Goal: Transaction & Acquisition: Purchase product/service

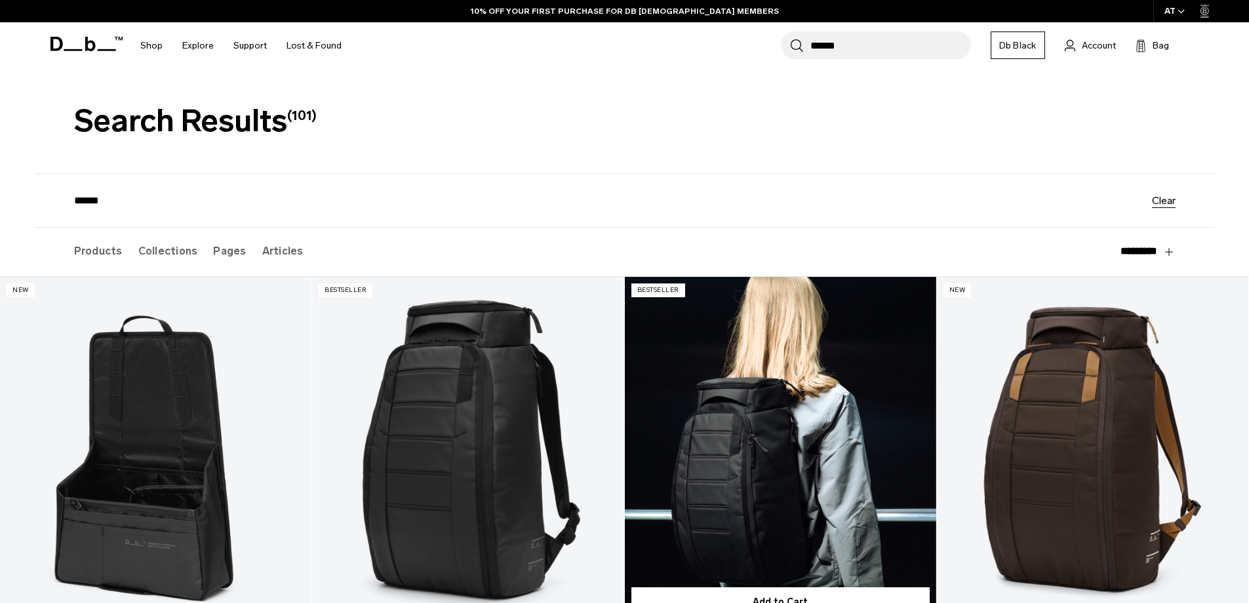
scroll to position [131, 0]
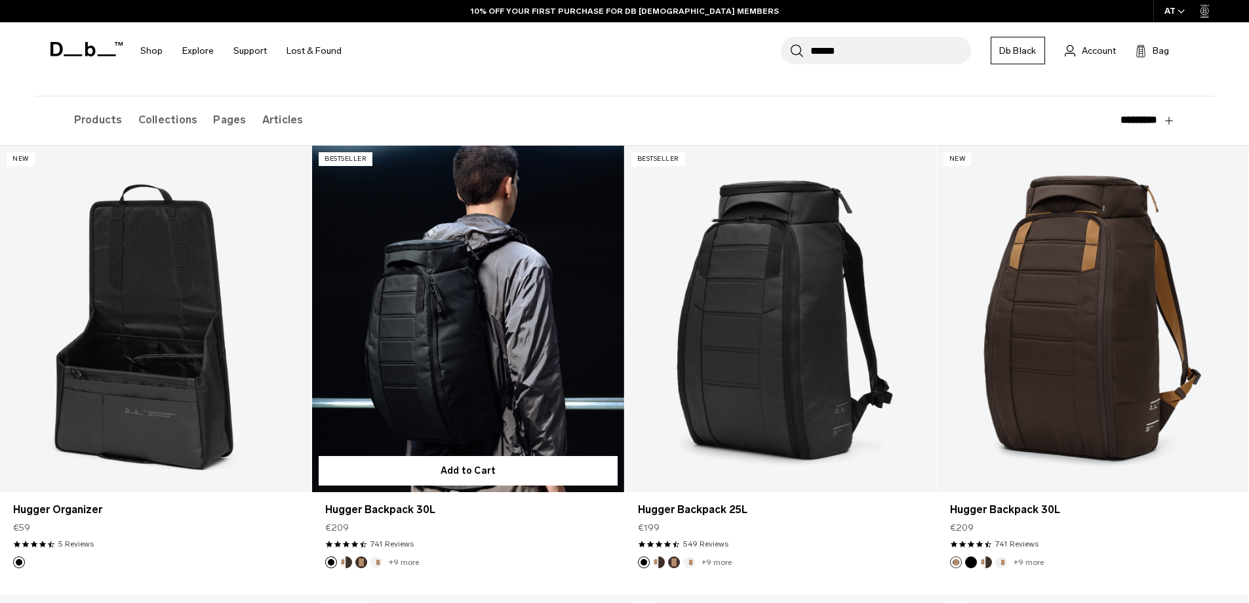
click at [476, 303] on link "Hugger Backpack 30L" at bounding box center [467, 319] width 311 height 346
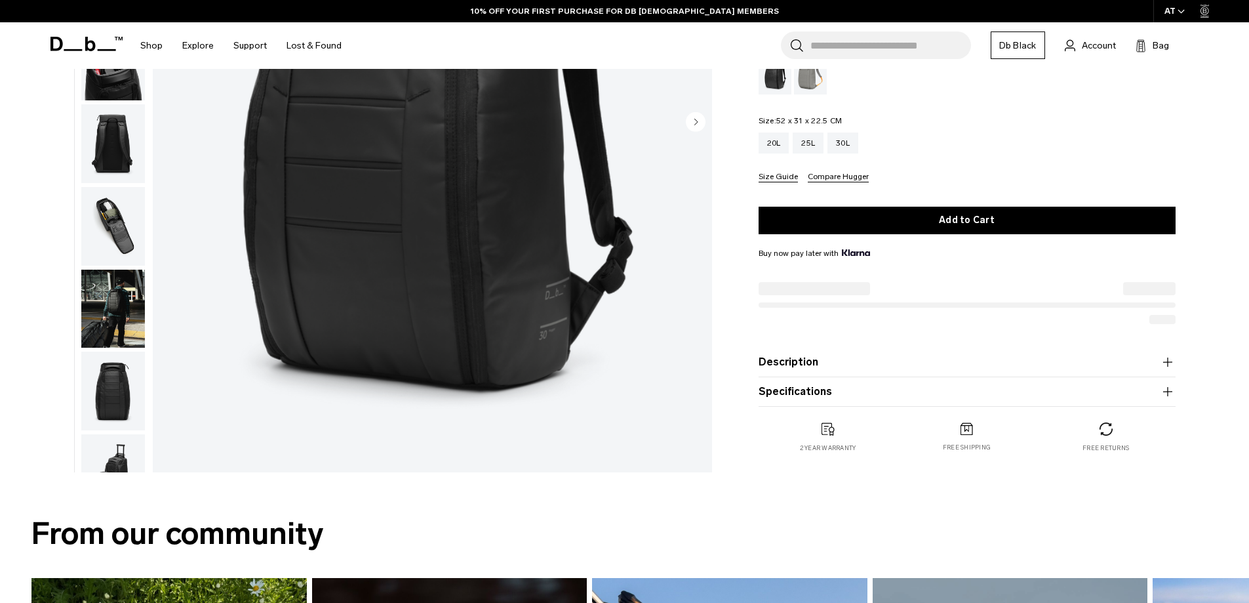
scroll to position [328, 0]
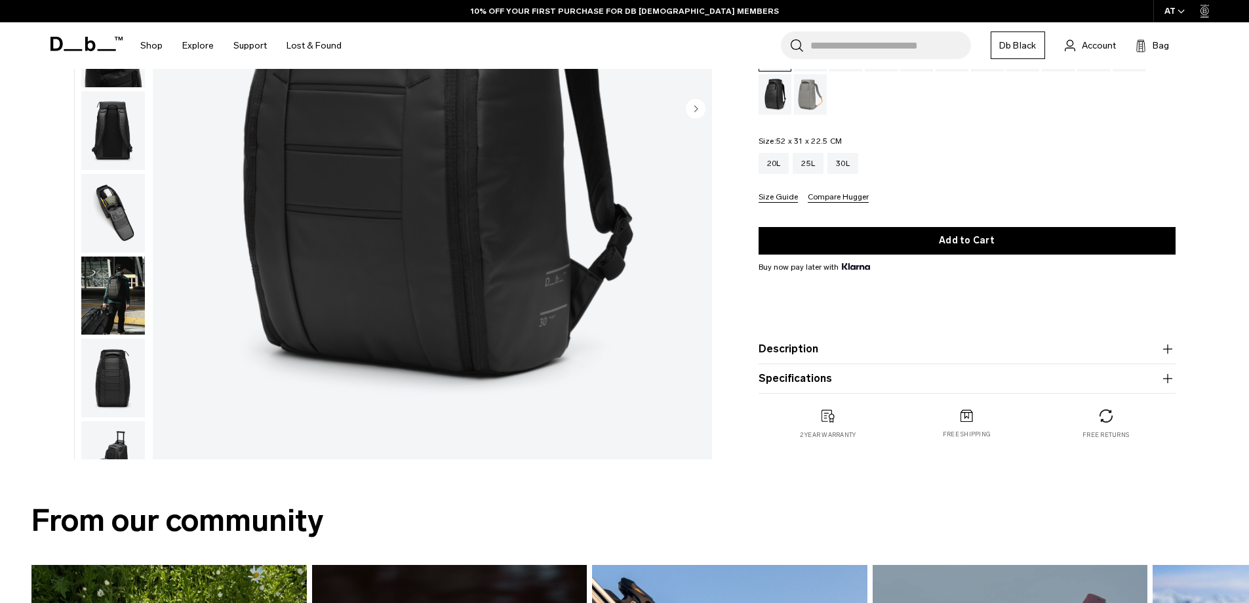
drag, startPoint x: 794, startPoint y: 139, endPoint x: 875, endPoint y: 139, distance: 81.3
click at [875, 139] on div "Hugger Backpack 30L €209 4.6 star rating 741 Reviews Color: Black Out Out of st…" at bounding box center [967, 211] width 496 height 508
click at [865, 353] on button "Description" at bounding box center [967, 349] width 417 height 16
